Goal: Task Accomplishment & Management: Use online tool/utility

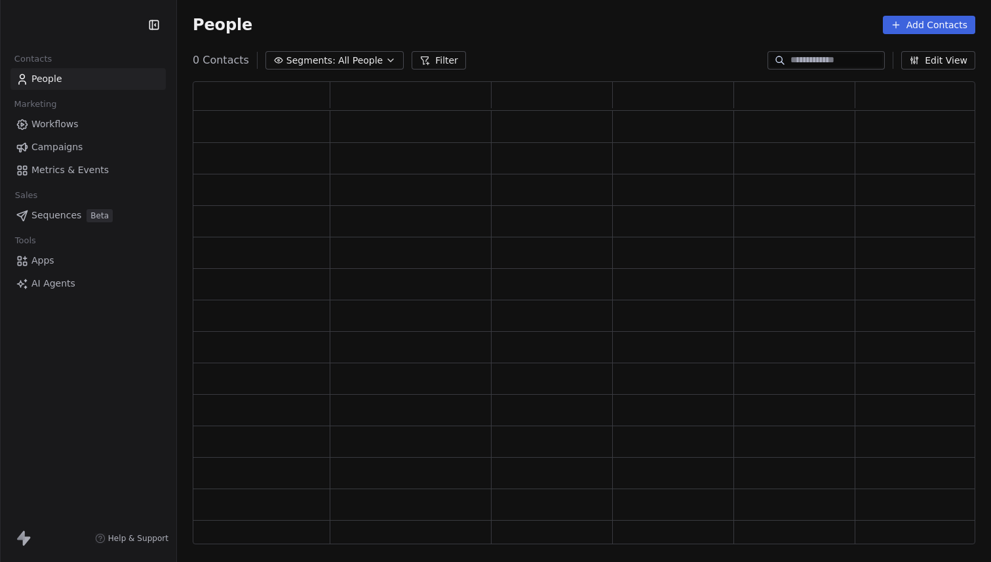
scroll to position [463, 783]
click at [644, 37] on div "People Add Contacts" at bounding box center [584, 25] width 814 height 50
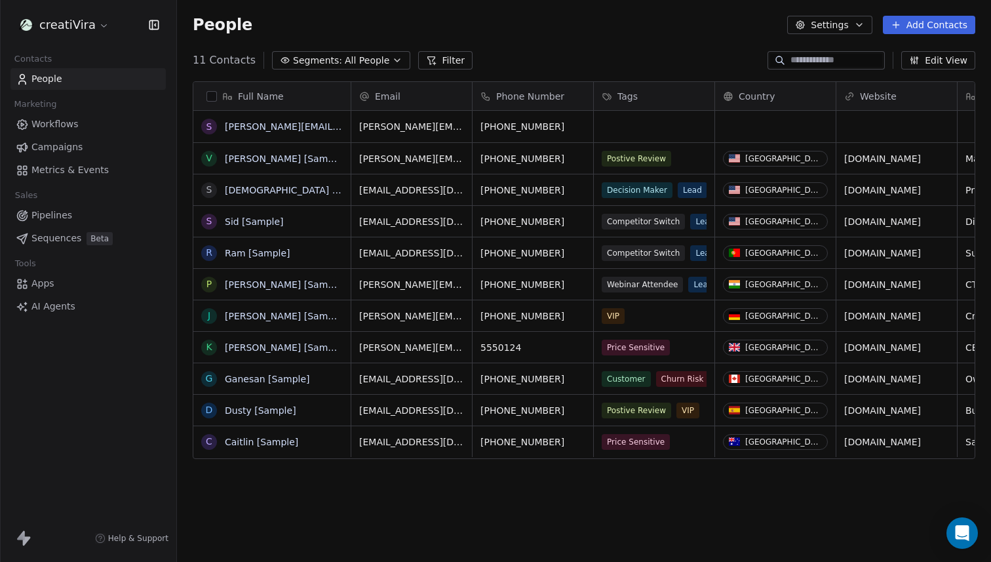
scroll to position [494, 814]
click at [82, 25] on html "creatiVira Contacts People Marketing Workflows Campaigns Metrics & Events Sales…" at bounding box center [495, 281] width 991 height 562
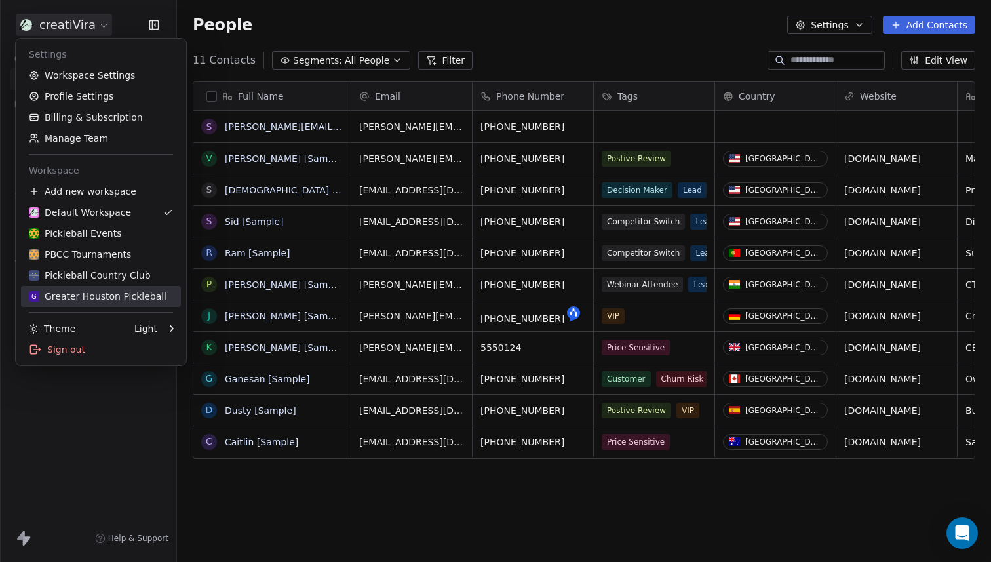
click at [110, 295] on div "G Greater Houston Pickleball" at bounding box center [98, 296] width 138 height 13
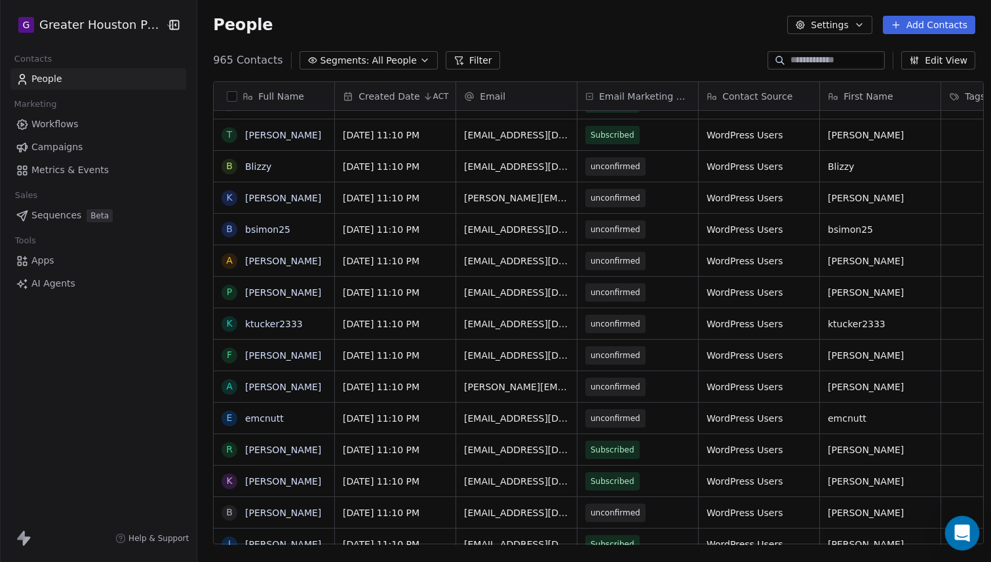
click at [963, 532] on icon "Open Intercom Messenger" at bounding box center [962, 533] width 15 height 17
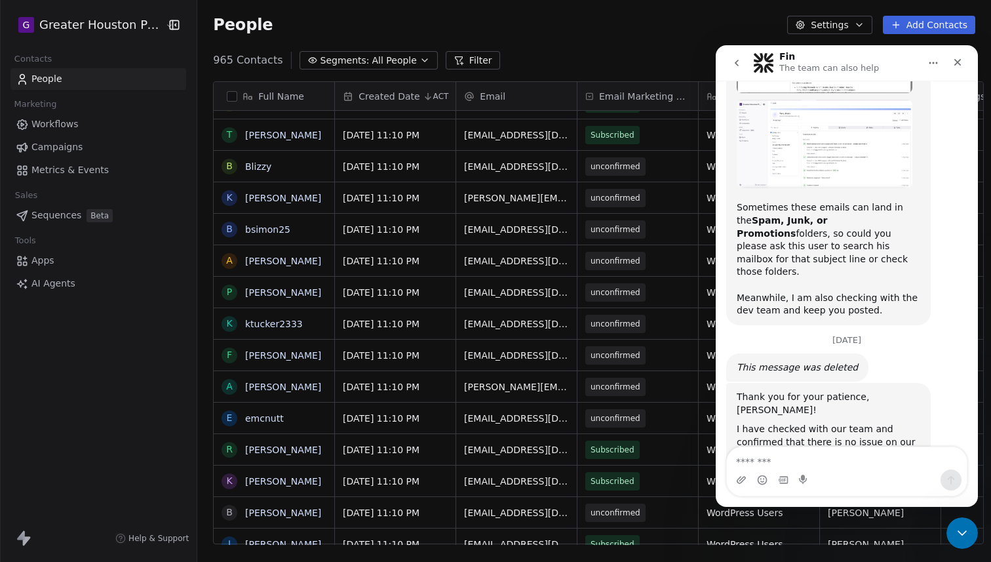
type textarea "*"
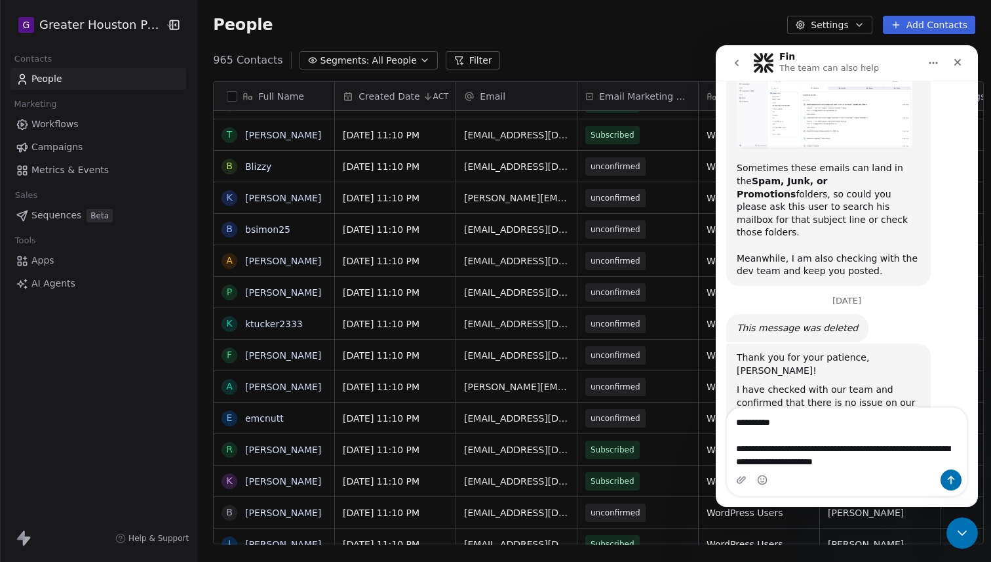
type textarea "**********"
click at [224, 201] on button "grid" at bounding box center [229, 198] width 10 height 10
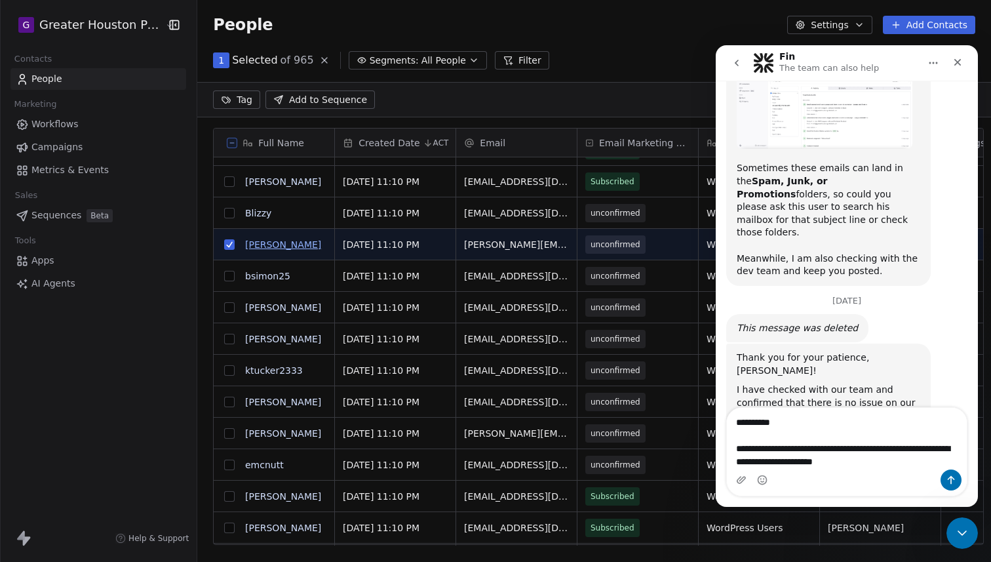
click at [249, 241] on link "[PERSON_NAME]" at bounding box center [283, 244] width 76 height 10
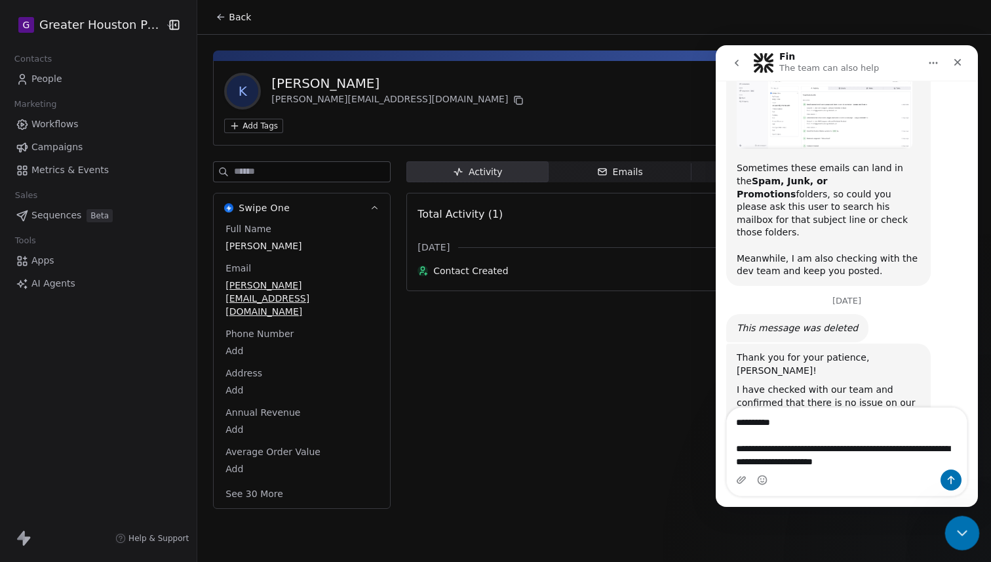
click at [966, 538] on icon "Close Intercom Messenger" at bounding box center [961, 531] width 16 height 16
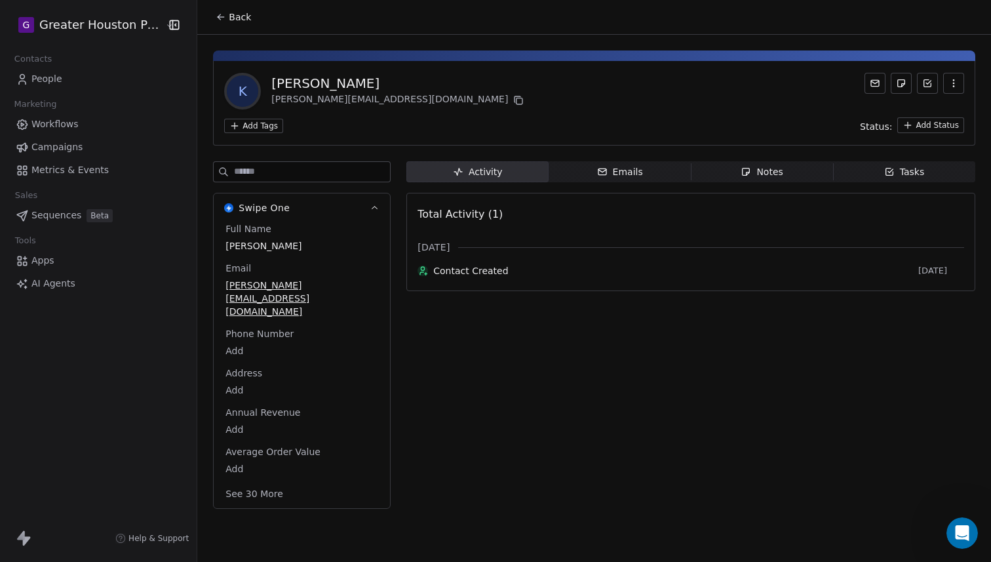
scroll to position [1445, 0]
click at [249, 482] on button "See 30 More" at bounding box center [254, 494] width 73 height 24
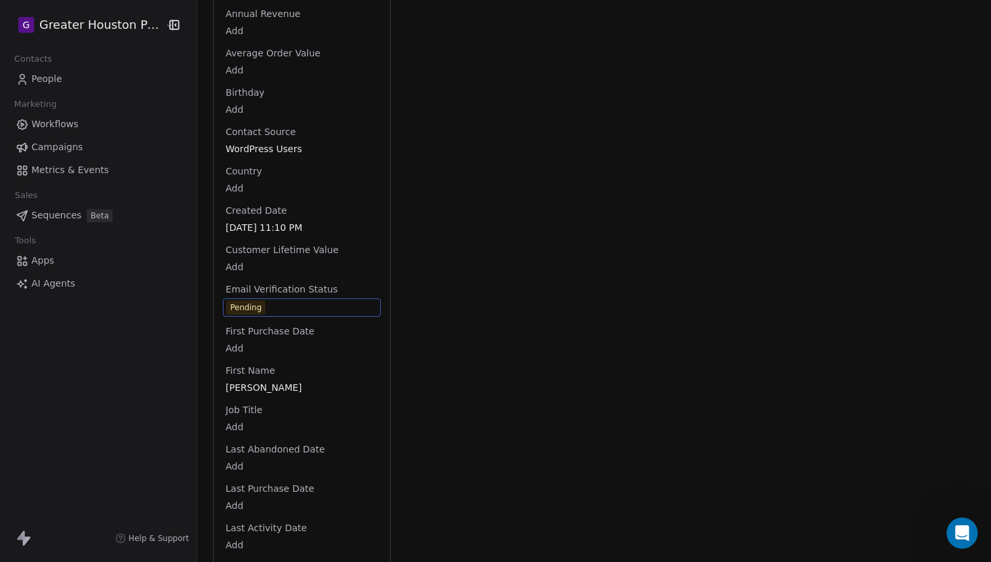
click at [241, 301] on div "Pending" at bounding box center [245, 307] width 31 height 13
click at [276, 300] on span "Pending" at bounding box center [301, 307] width 151 height 14
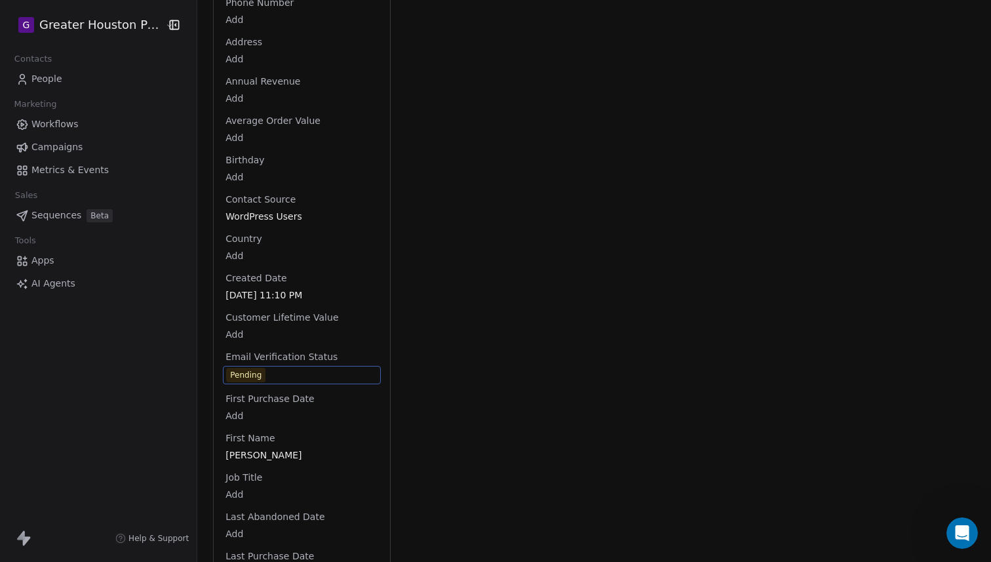
scroll to position [333, 0]
click at [285, 366] on span "Pending" at bounding box center [301, 373] width 151 height 14
click at [275, 366] on span "Pending" at bounding box center [301, 373] width 151 height 14
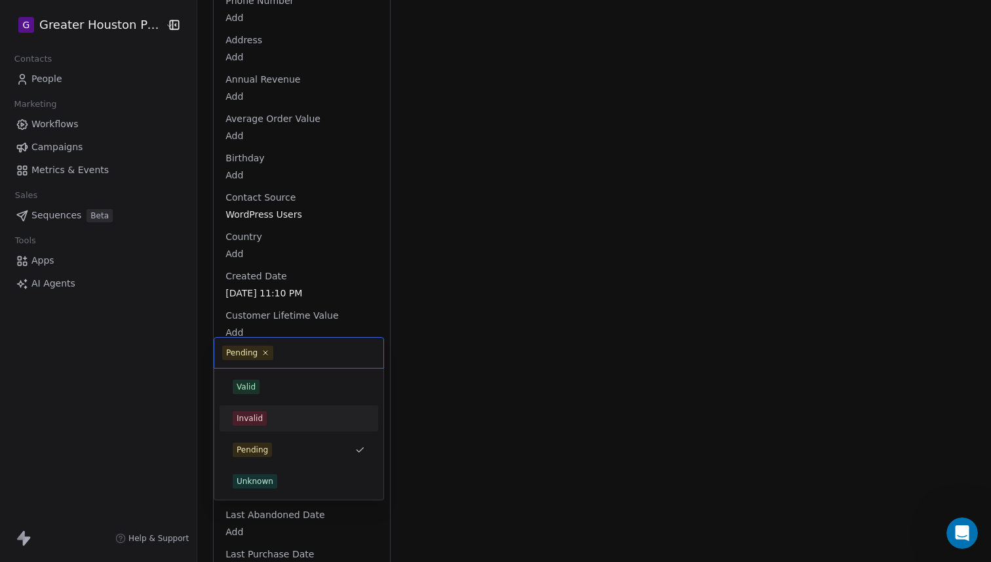
click at [501, 420] on html "G Greater Houston Pickleball Contacts People Marketing Workflows Campaigns Metr…" at bounding box center [495, 281] width 991 height 562
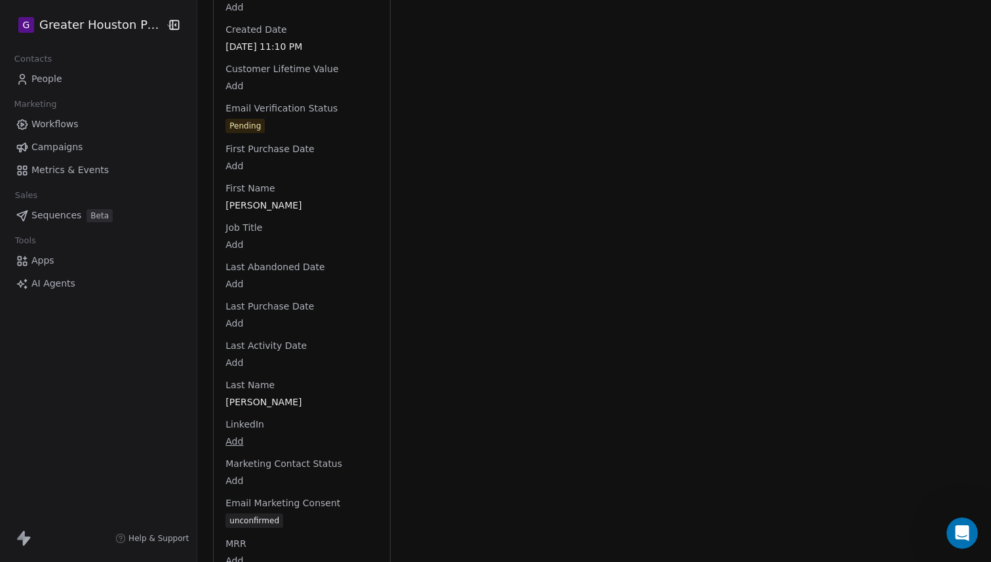
scroll to position [588, 0]
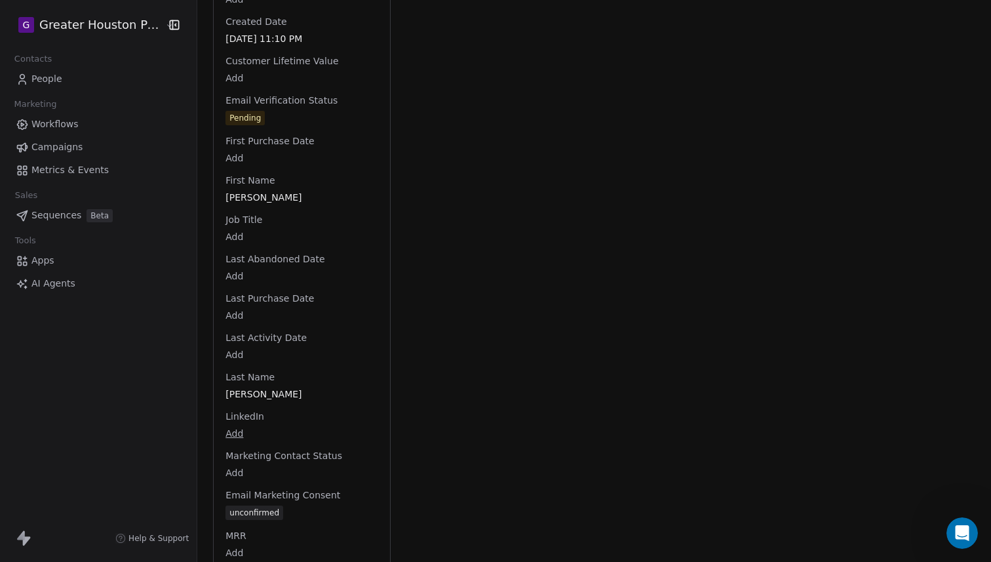
click at [263, 485] on div "Full Name [PERSON_NAME] Email [PERSON_NAME][EMAIL_ADDRESS][DOMAIN_NAME] Phone N…" at bounding box center [302, 353] width 158 height 1437
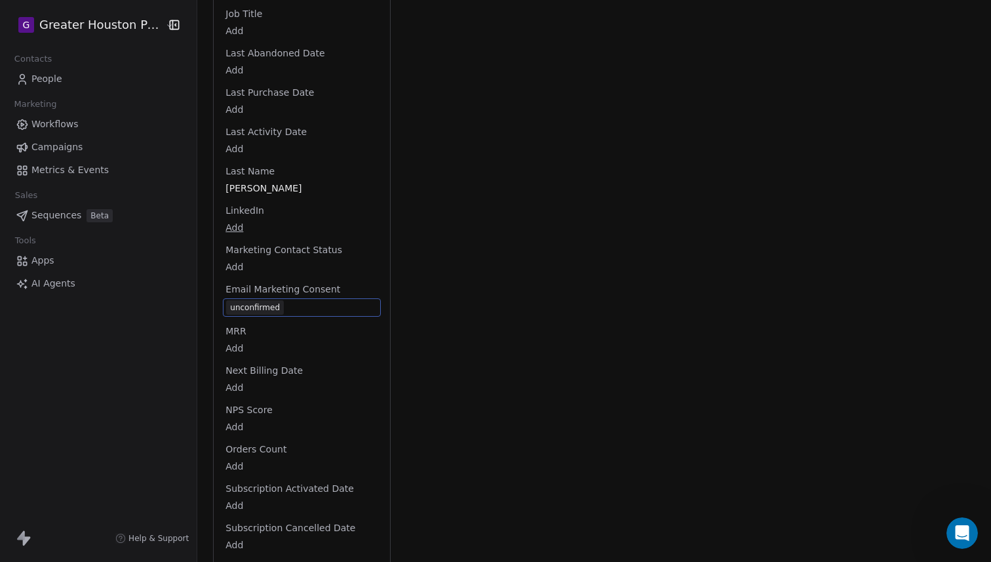
click at [292, 300] on span "unconfirmed" at bounding box center [301, 307] width 151 height 14
click at [290, 300] on span "unconfirmed" at bounding box center [301, 307] width 151 height 14
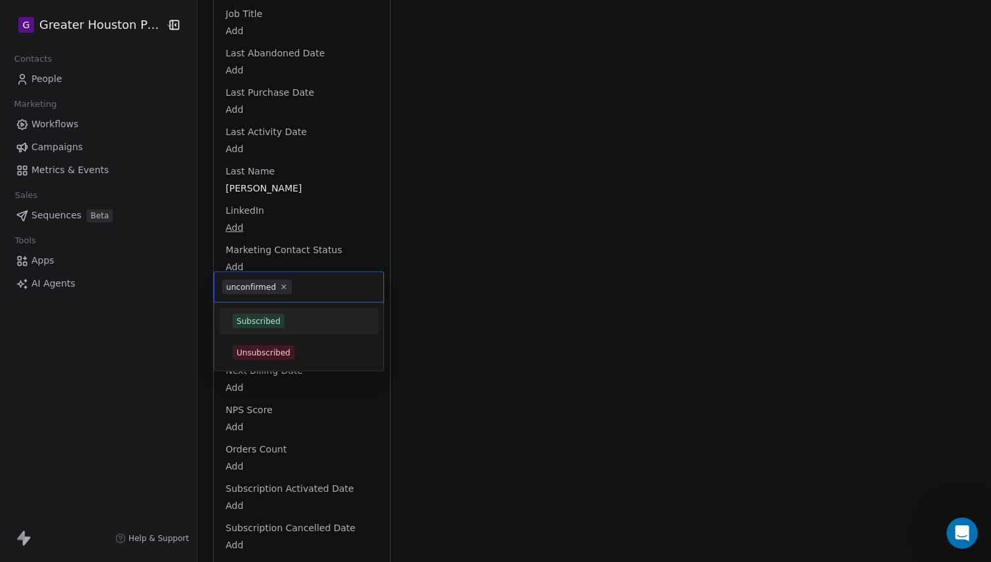
click at [466, 348] on html "G Greater Houston Pickleball Contacts People Marketing Workflows Campaigns Metr…" at bounding box center [495, 281] width 991 height 562
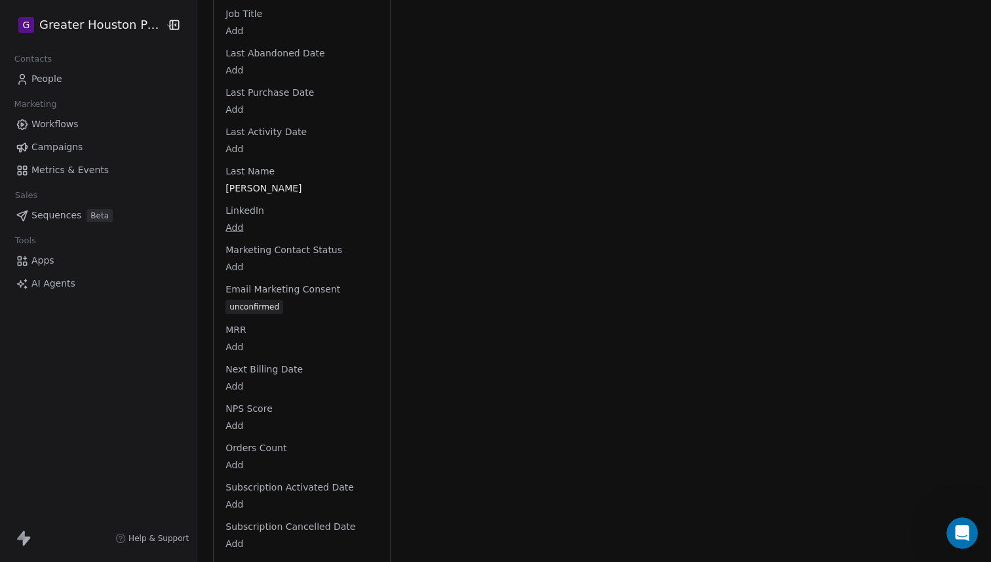
click at [466, 348] on div "Activity Activity Emails Emails Notes Notes Tasks Tasks Total Activity (1) [DAT…" at bounding box center [691, 124] width 569 height 1512
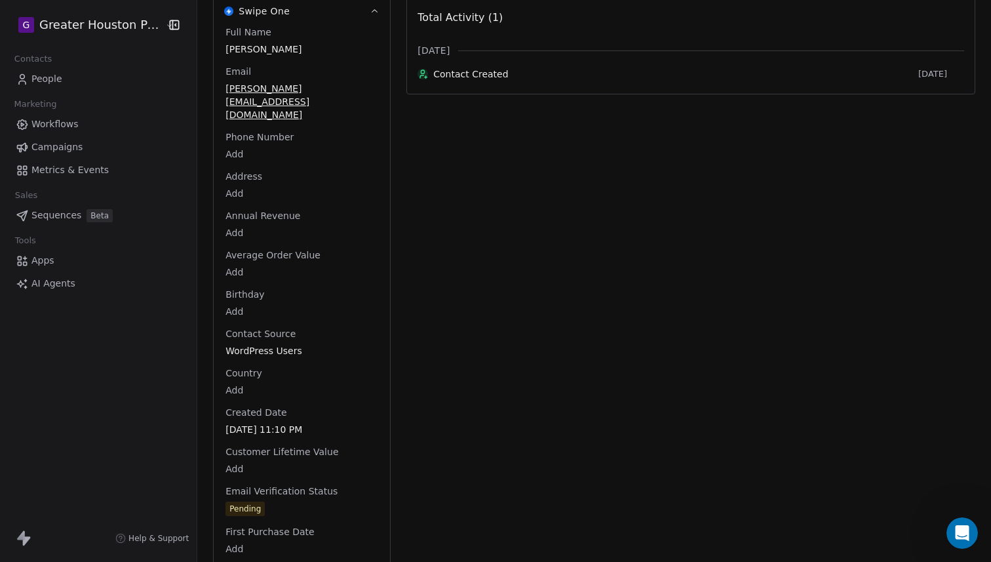
scroll to position [0, 0]
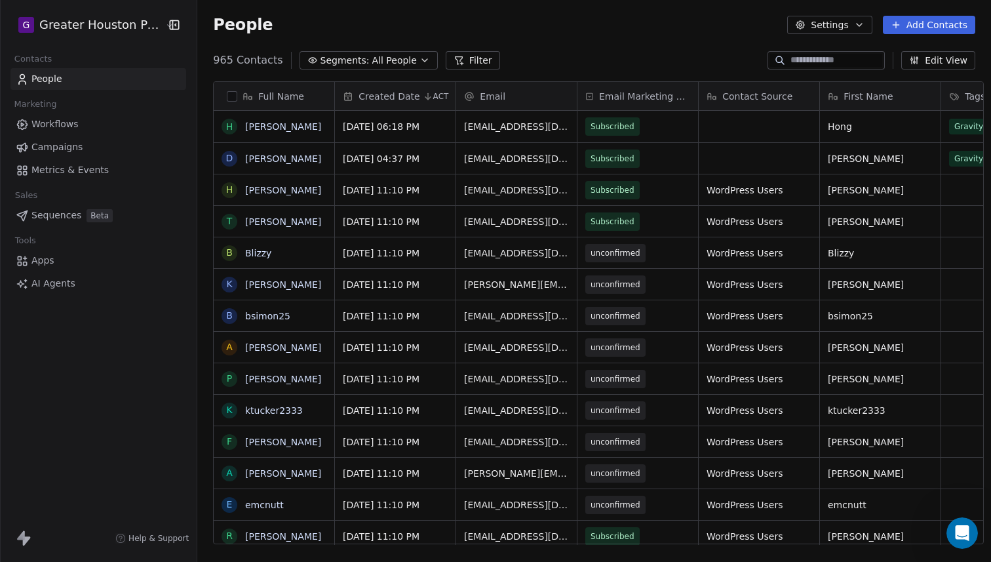
scroll to position [494, 803]
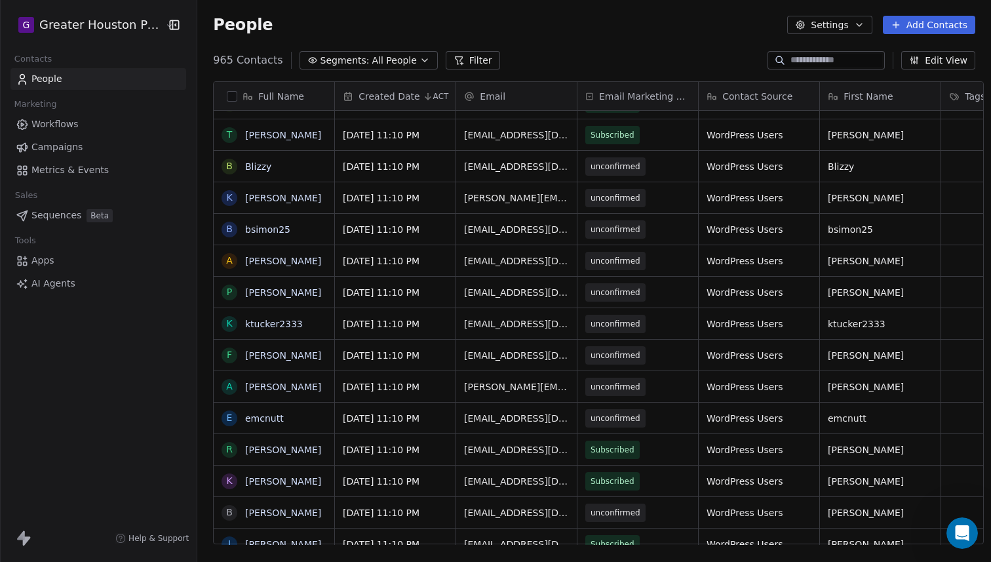
click at [454, 62] on button "Filter" at bounding box center [473, 60] width 54 height 18
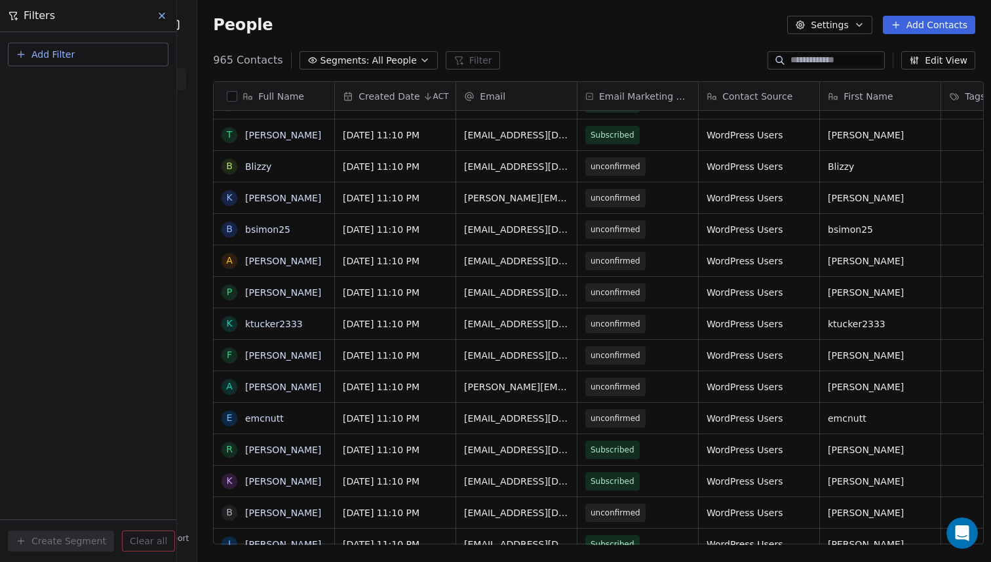
click at [54, 62] on button "Add Filter" at bounding box center [88, 55] width 161 height 24
click at [78, 85] on span "Contact properties" at bounding box center [64, 86] width 85 height 14
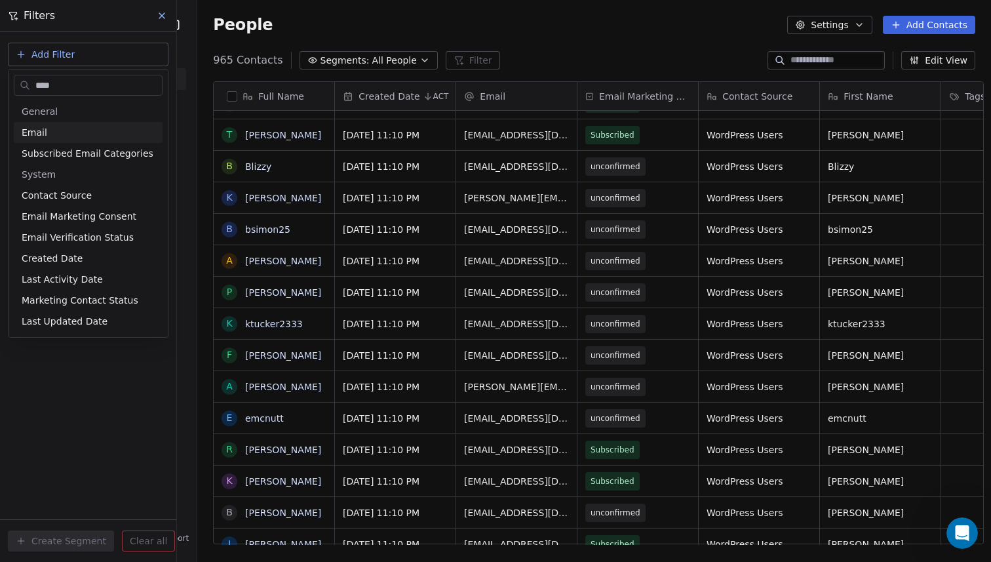
type input "*****"
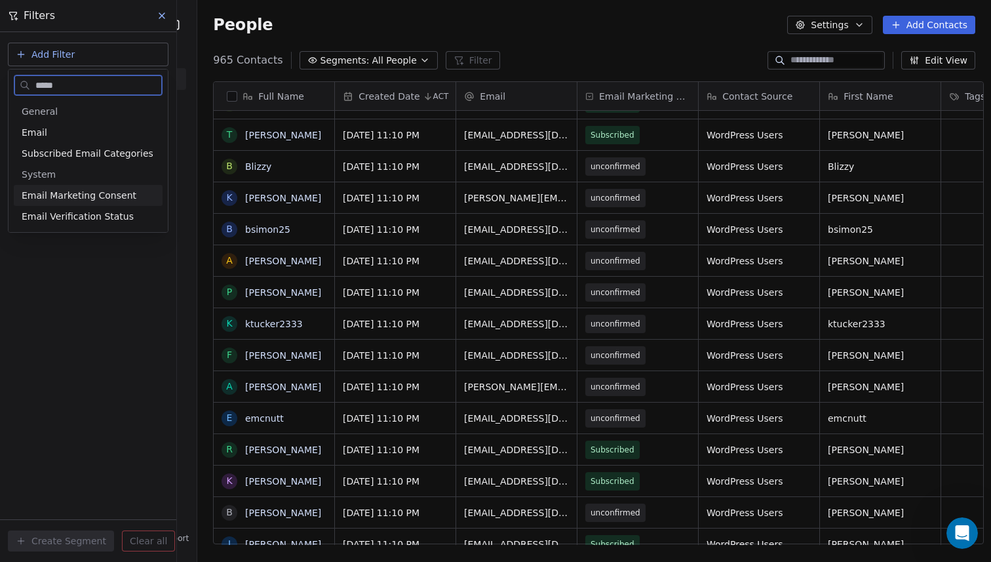
click at [77, 195] on span "Email Marketing Consent" at bounding box center [79, 195] width 115 height 13
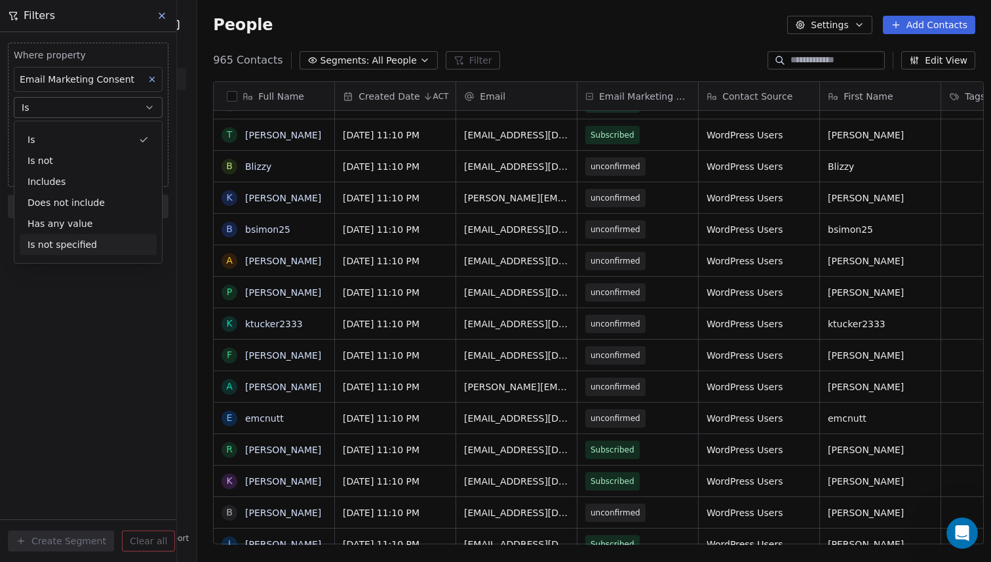
click at [69, 347] on div "Where property Email Marketing Consent Is Select Email Marketing Consent Add fi…" at bounding box center [88, 297] width 176 height 530
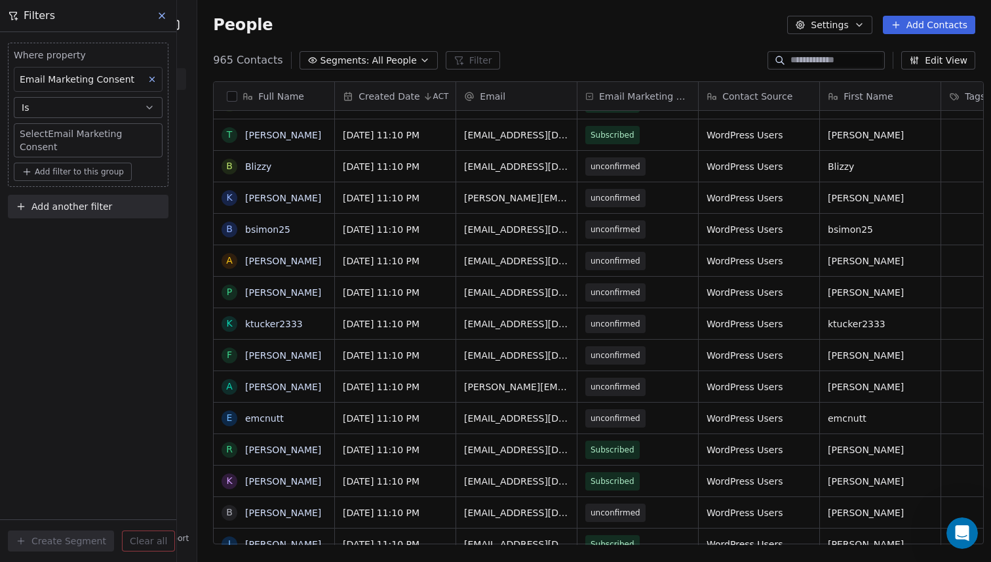
click at [130, 137] on body "G Greater Houston Pickleball Contacts People Marketing Workflows Campaigns Metr…" at bounding box center [495, 281] width 991 height 562
type input "********"
click at [138, 333] on html "G Greater Houston Pickleball Contacts People Marketing Workflows Campaigns Metr…" at bounding box center [495, 281] width 991 height 562
click at [166, 337] on div "Where property Email Marketing Consent Is Select Email Marketing Consent Add fi…" at bounding box center [88, 297] width 176 height 530
click at [957, 531] on icon "Open Intercom Messenger" at bounding box center [961, 532] width 22 height 22
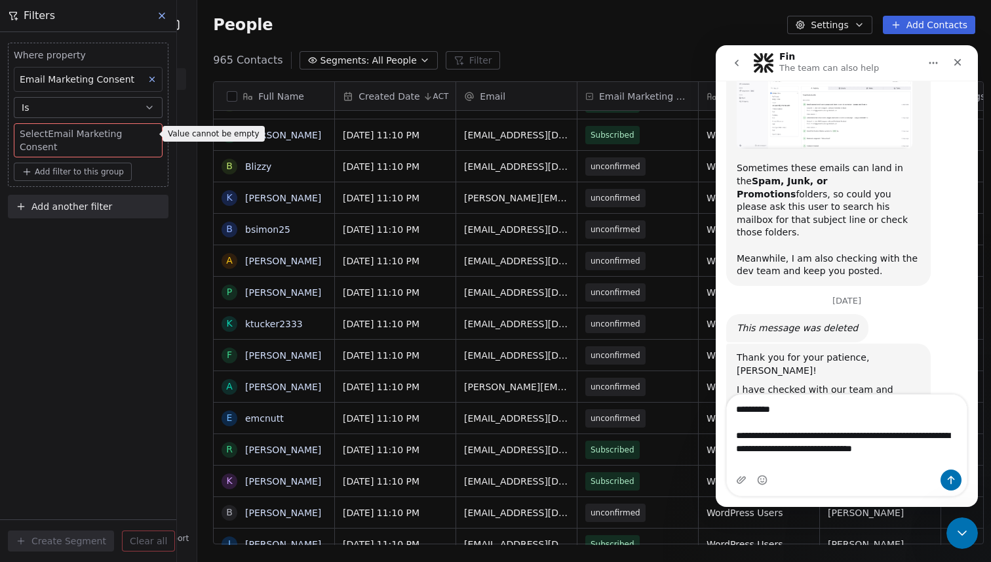
scroll to position [1458, 0]
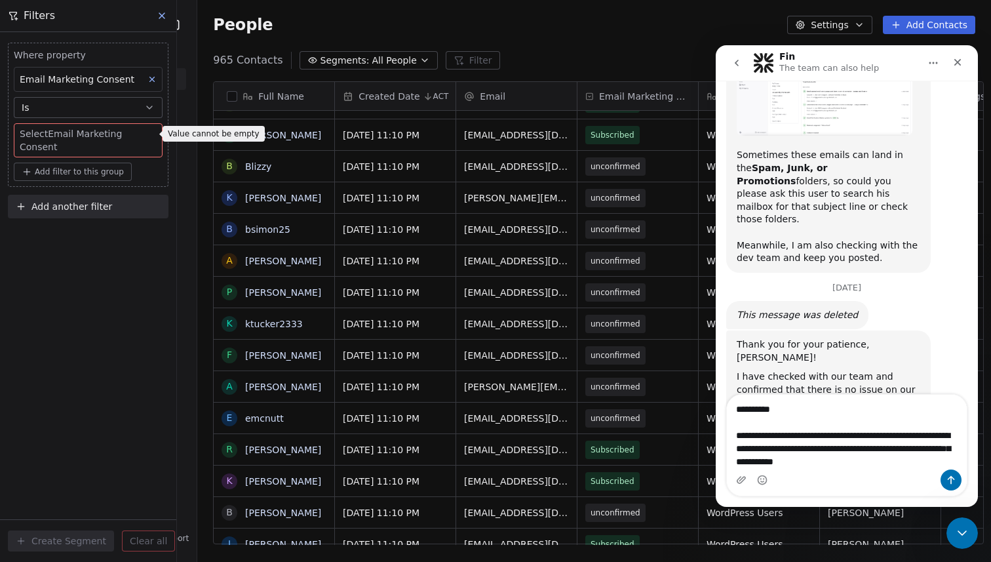
type textarea "**********"
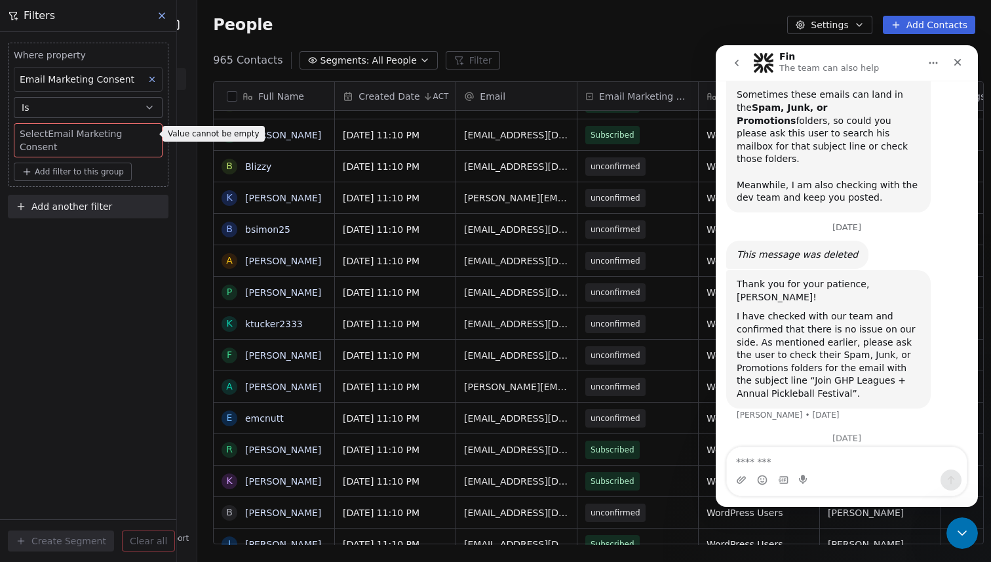
scroll to position [1521, 0]
click at [118, 134] on body "G Greater Houston Pickleball Contacts People Marketing Workflows Campaigns Metr…" at bounding box center [495, 281] width 991 height 562
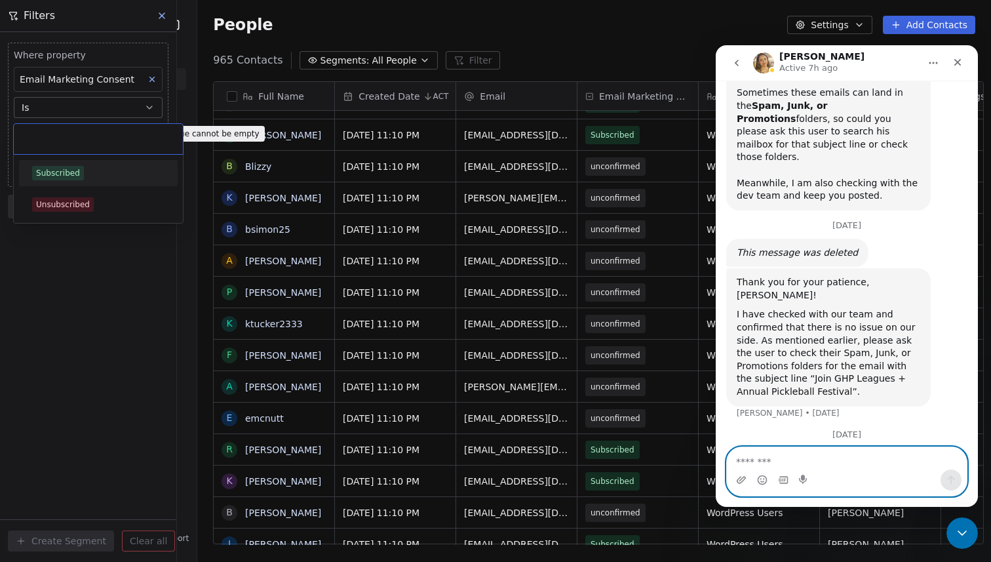
click at [788, 466] on textarea "Message…" at bounding box center [847, 458] width 240 height 22
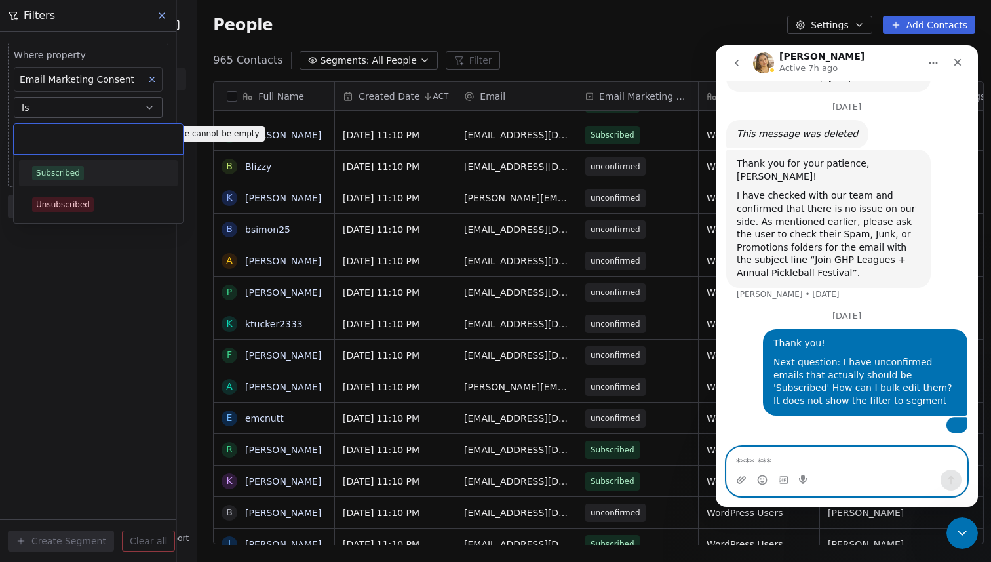
scroll to position [1713, 0]
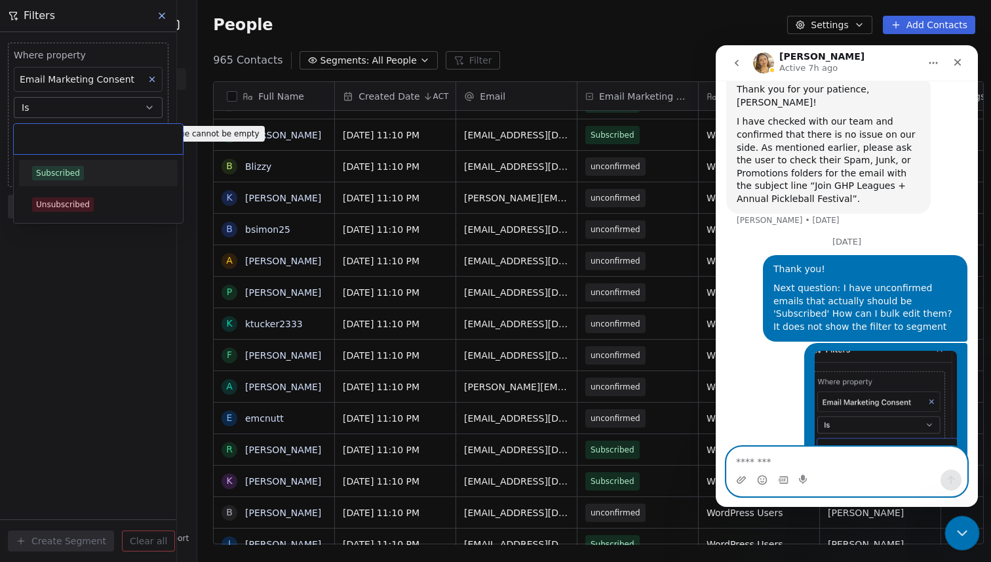
click at [955, 535] on icon "Close Intercom Messenger" at bounding box center [961, 531] width 16 height 16
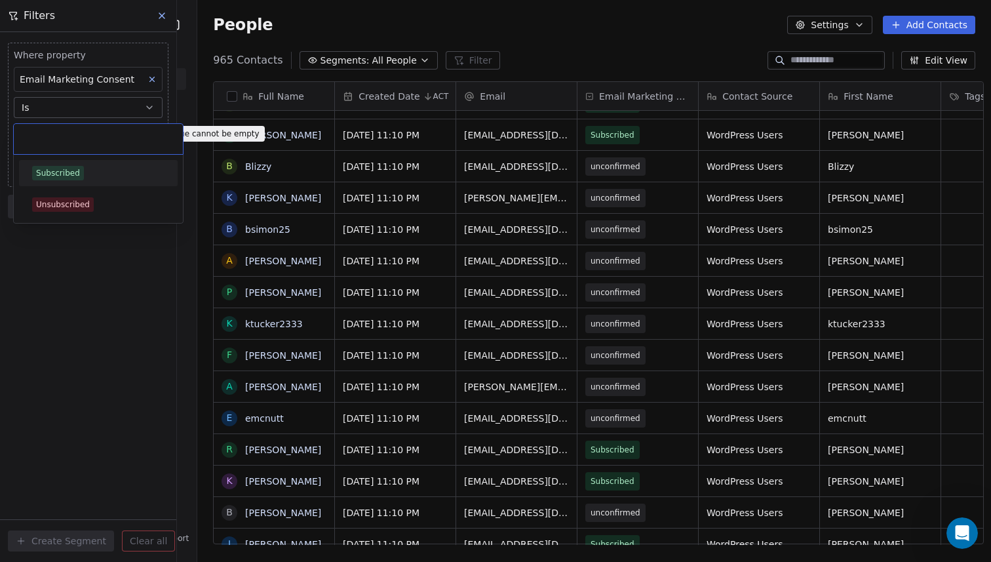
click at [470, 30] on html "G Greater Houston Pickleball Contacts People Marketing Workflows Campaigns Metr…" at bounding box center [495, 281] width 991 height 562
